Goal: Information Seeking & Learning: Learn about a topic

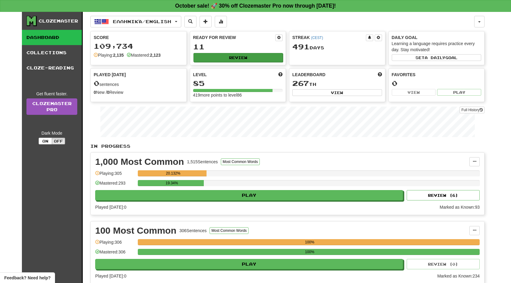
click at [256, 59] on button "Review" at bounding box center [239, 57] width 90 height 9
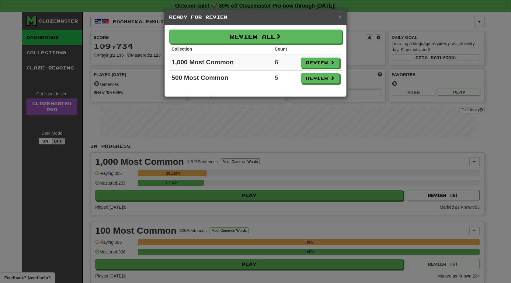
click at [239, 49] on th "Collection" at bounding box center [220, 49] width 103 height 11
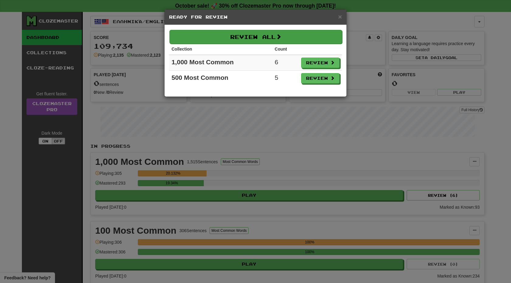
click at [241, 42] on button "Review All" at bounding box center [256, 37] width 173 height 14
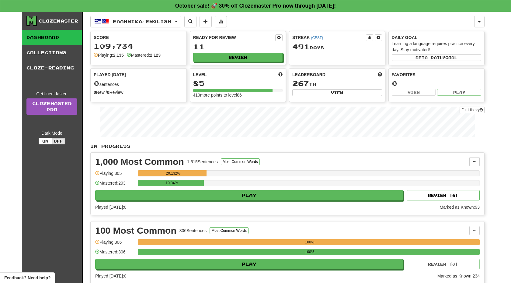
select select "**"
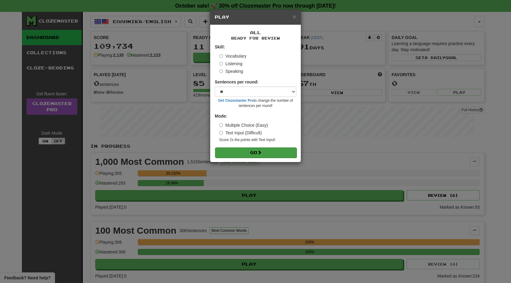
click at [277, 149] on button "Go" at bounding box center [256, 152] width 82 height 10
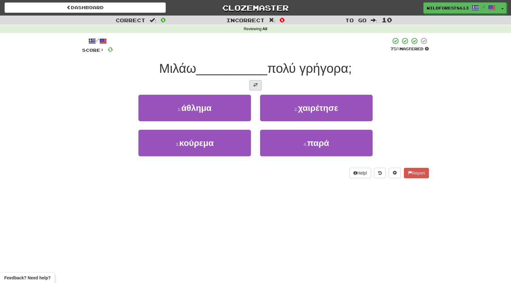
click at [259, 87] on button at bounding box center [256, 85] width 12 height 10
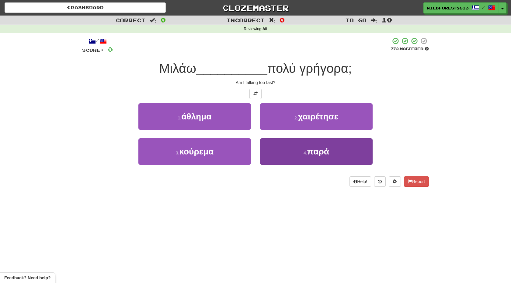
click at [303, 151] on button "4 . παρά" at bounding box center [316, 151] width 113 height 26
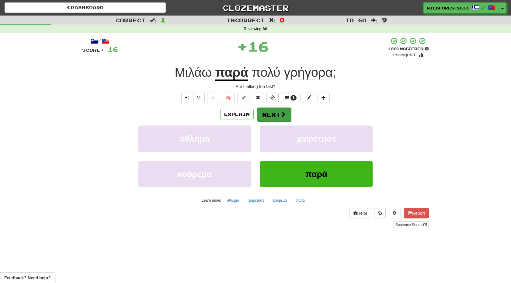
click at [276, 111] on button "Next" at bounding box center [274, 114] width 34 height 14
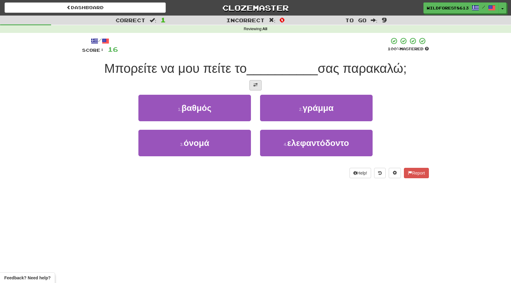
click at [255, 88] on button at bounding box center [256, 85] width 12 height 10
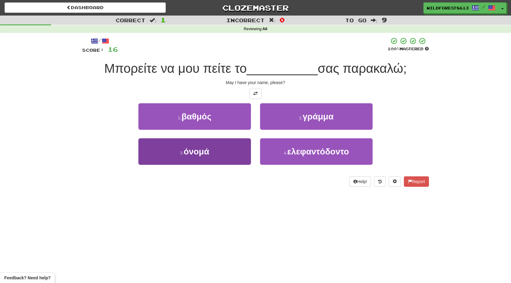
click at [230, 161] on button "3 . όνομά" at bounding box center [194, 151] width 113 height 26
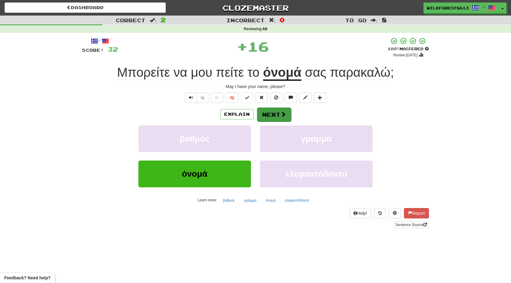
click at [268, 107] on button "Next" at bounding box center [274, 114] width 34 height 14
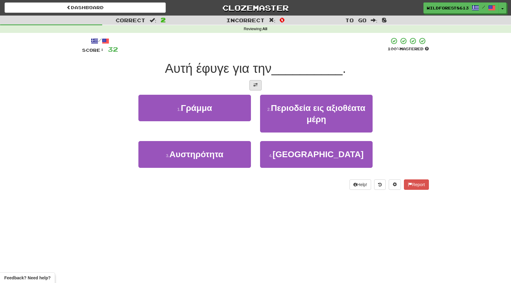
click at [256, 86] on span at bounding box center [256, 85] width 4 height 4
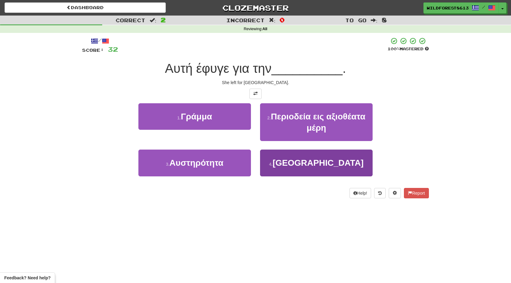
click at [283, 157] on button "4 . [GEOGRAPHIC_DATA]" at bounding box center [316, 162] width 113 height 26
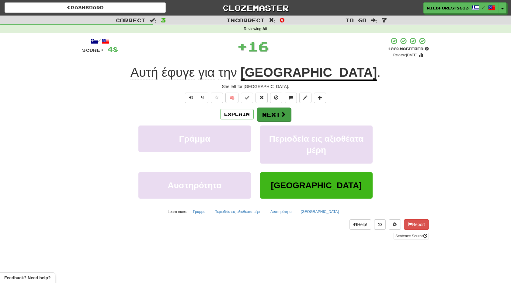
click at [276, 113] on button "Next" at bounding box center [274, 114] width 34 height 14
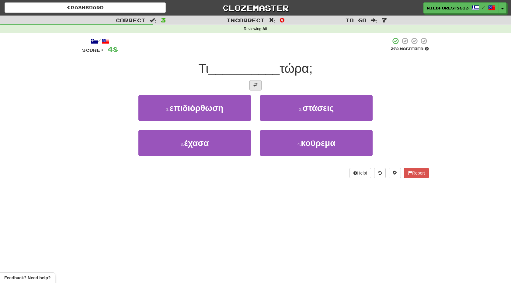
click at [253, 88] on button at bounding box center [256, 85] width 12 height 10
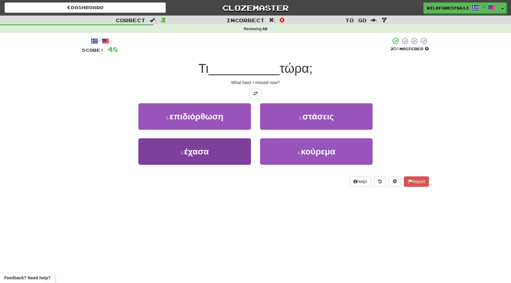
click at [225, 157] on button "3 . έχασα" at bounding box center [194, 151] width 113 height 26
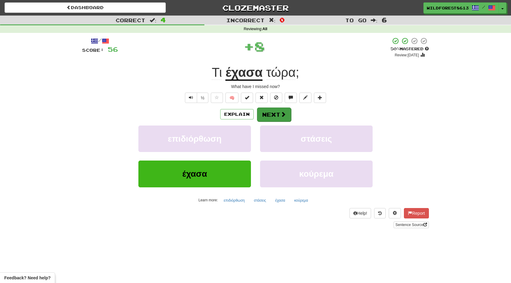
click at [266, 111] on button "Next" at bounding box center [274, 114] width 34 height 14
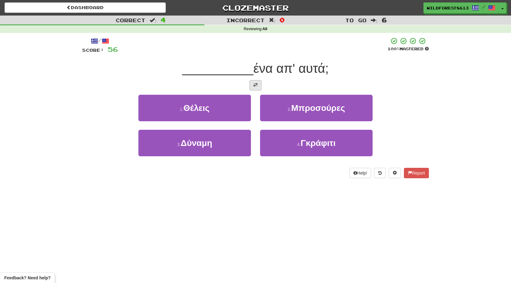
click at [255, 88] on button at bounding box center [256, 85] width 12 height 10
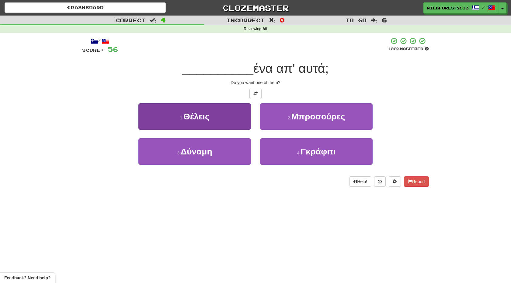
click at [238, 112] on button "1 . Θέλεις" at bounding box center [194, 116] width 113 height 26
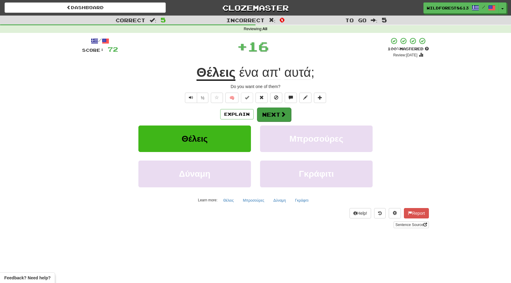
click at [268, 114] on button "Next" at bounding box center [274, 114] width 34 height 14
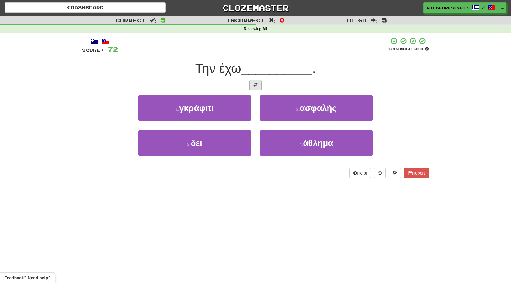
click at [256, 84] on span at bounding box center [256, 85] width 4 height 4
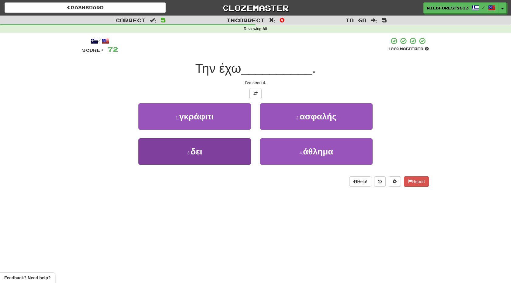
click at [245, 138] on button "3 . δει" at bounding box center [194, 151] width 113 height 26
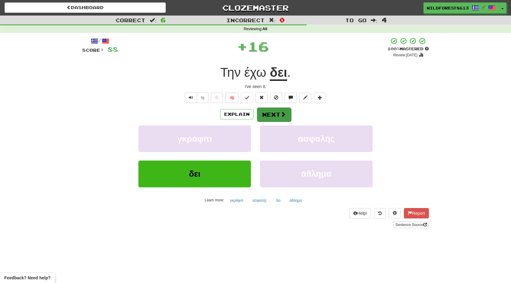
click at [265, 114] on button "Next" at bounding box center [274, 114] width 34 height 14
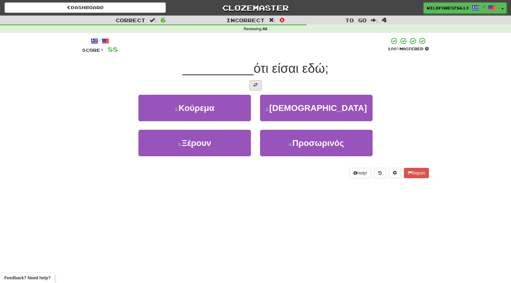
click at [255, 89] on button at bounding box center [256, 85] width 12 height 10
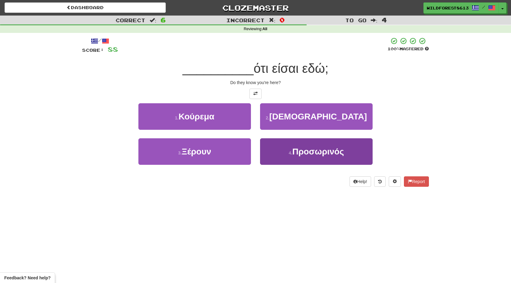
click at [287, 146] on button "4 . Προσωρινός" at bounding box center [316, 151] width 113 height 26
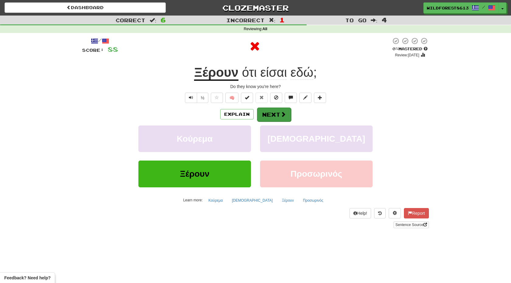
click at [267, 116] on button "Next" at bounding box center [274, 114] width 34 height 14
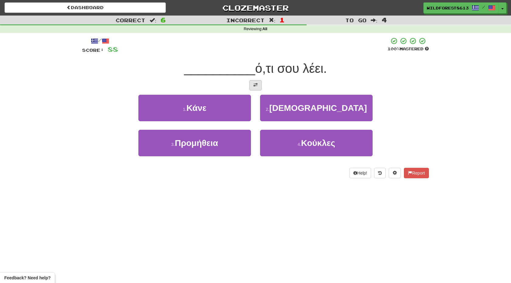
click at [255, 88] on button at bounding box center [256, 85] width 12 height 10
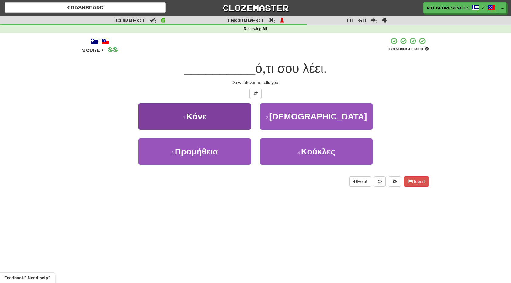
click at [239, 105] on button "1 . Κάνε" at bounding box center [194, 116] width 113 height 26
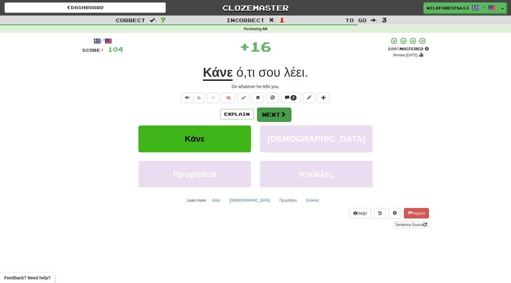
click at [268, 109] on button "Next" at bounding box center [274, 114] width 34 height 14
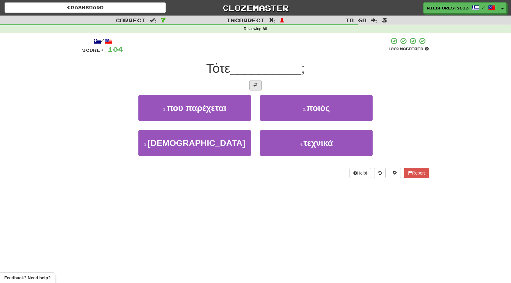
click at [258, 88] on button at bounding box center [256, 85] width 12 height 10
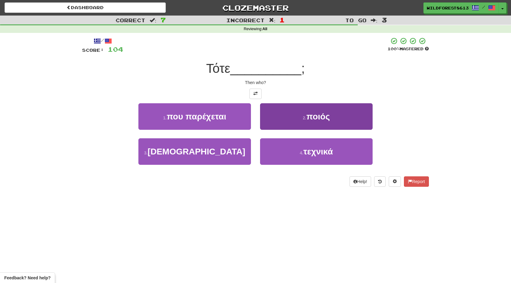
click at [278, 110] on button "2 . ποιός" at bounding box center [316, 116] width 113 height 26
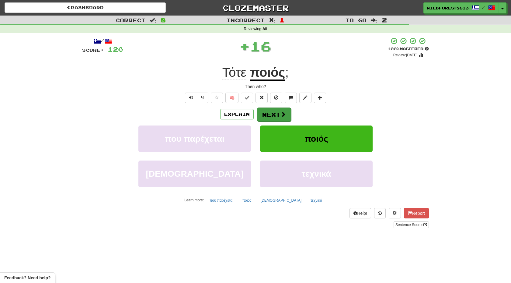
click at [274, 112] on button "Next" at bounding box center [274, 114] width 34 height 14
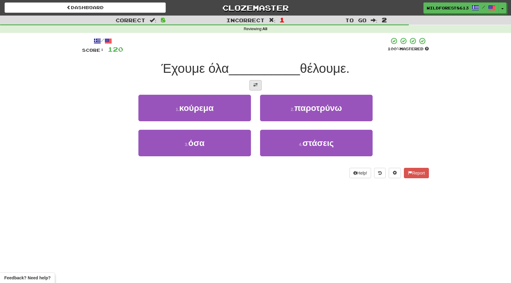
click at [256, 88] on button at bounding box center [256, 85] width 12 height 10
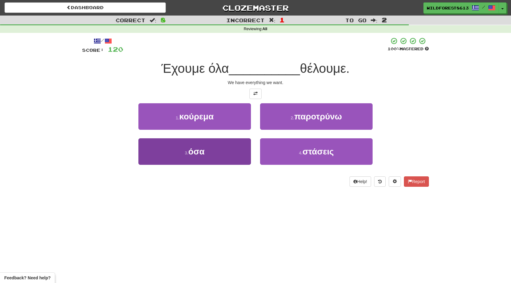
click at [232, 148] on button "3 . όσα" at bounding box center [194, 151] width 113 height 26
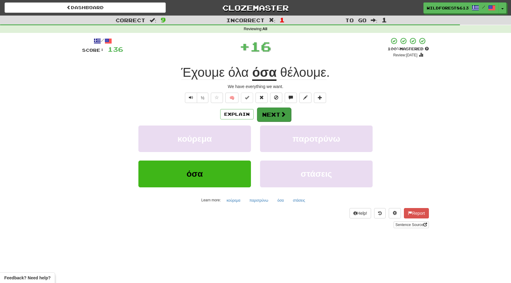
click at [271, 115] on button "Next" at bounding box center [274, 114] width 34 height 14
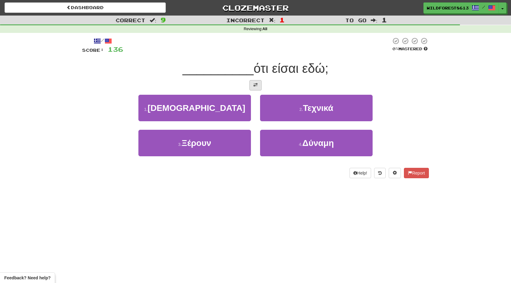
click at [257, 88] on button at bounding box center [256, 85] width 12 height 10
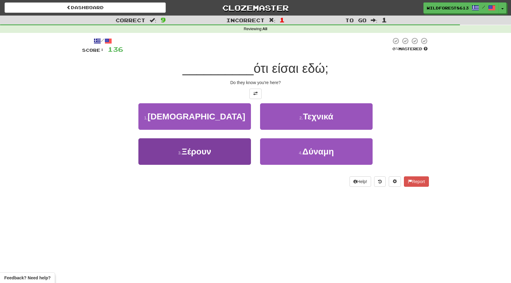
click at [236, 149] on button "3 . Ξέρουν" at bounding box center [194, 151] width 113 height 26
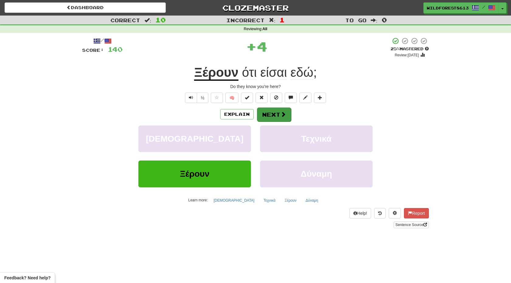
click at [282, 114] on span at bounding box center [283, 113] width 5 height 5
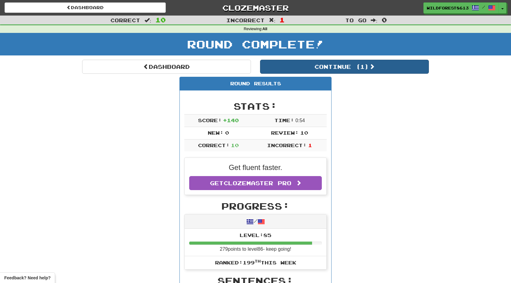
click at [307, 63] on button "Continue ( 1 )" at bounding box center [344, 67] width 169 height 14
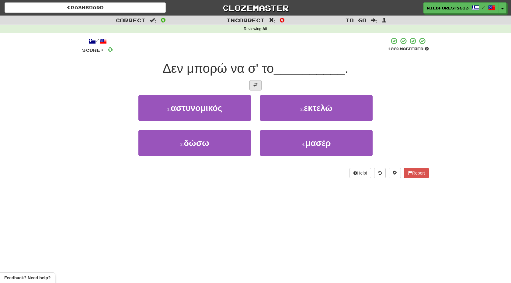
click at [257, 86] on span at bounding box center [256, 85] width 4 height 4
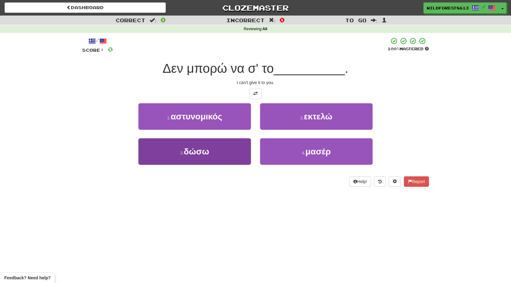
click at [223, 144] on button "3 . δώσω" at bounding box center [194, 151] width 113 height 26
